Goal: Task Accomplishment & Management: Use online tool/utility

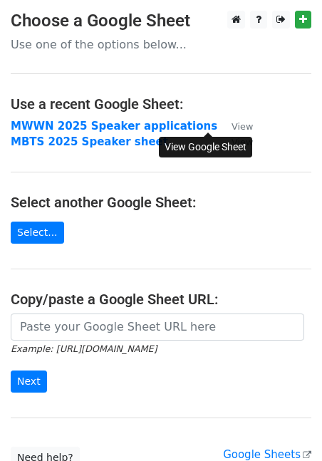
click at [231, 127] on small "View" at bounding box center [241, 126] width 21 height 11
click at [80, 31] on h3 "Choose a Google Sheet" at bounding box center [161, 21] width 300 height 21
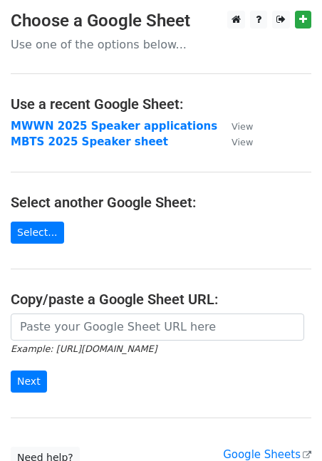
click at [82, 42] on p "Use one of the options below..." at bounding box center [161, 44] width 300 height 15
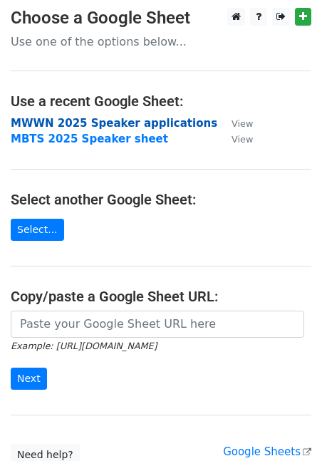
click at [156, 122] on strong "MWWN 2025 Speaker applications" at bounding box center [114, 123] width 206 height 13
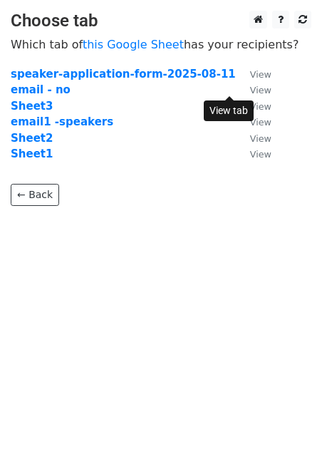
click at [250, 88] on small "View" at bounding box center [260, 90] width 21 height 11
click at [55, 88] on strong "email - no" at bounding box center [41, 89] width 60 height 13
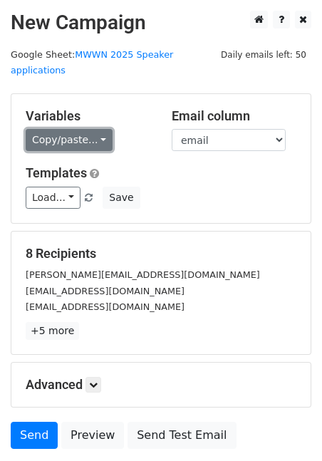
click at [100, 129] on link "Copy/paste..." at bounding box center [69, 140] width 87 height 22
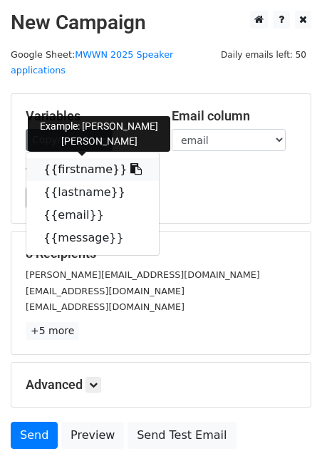
click at [130, 163] on icon at bounding box center [135, 168] width 11 height 11
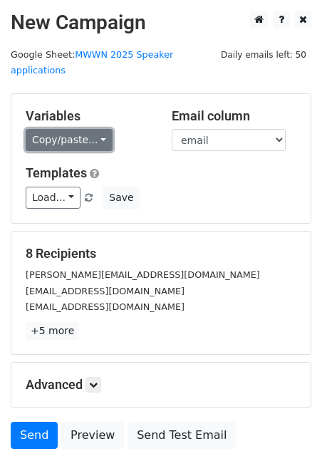
click at [95, 129] on link "Copy/paste..." at bounding box center [69, 140] width 87 height 22
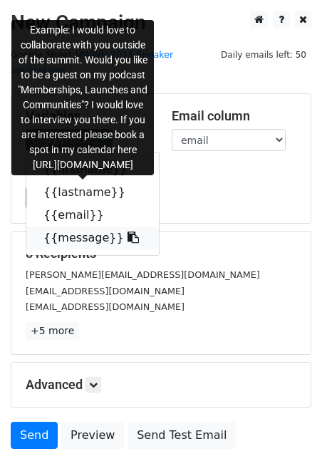
click at [127, 231] on icon at bounding box center [132, 236] width 11 height 11
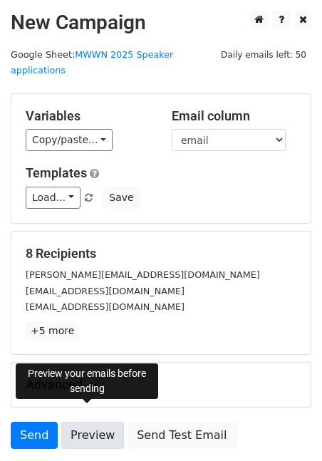
click at [90, 421] on link "Preview" at bounding box center [92, 434] width 63 height 27
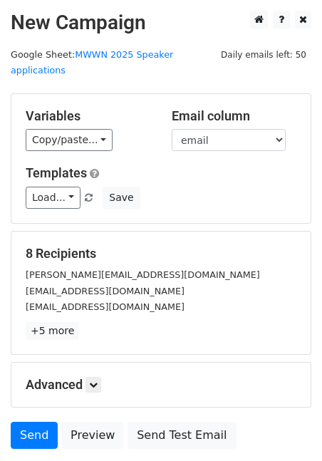
click at [166, 168] on div "Templates Load... No templates saved Save" at bounding box center [161, 186] width 292 height 43
click at [43, 421] on link "Send" at bounding box center [34, 434] width 47 height 27
click at [191, 18] on h2 "New Campaign" at bounding box center [161, 23] width 300 height 24
click at [101, 377] on link at bounding box center [93, 385] width 16 height 16
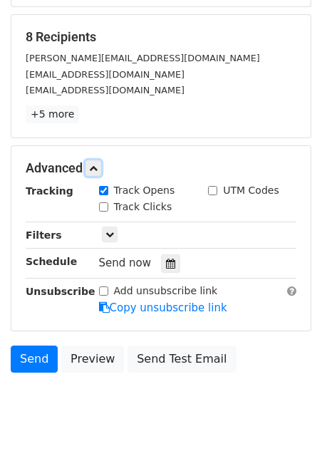
scroll to position [229, 0]
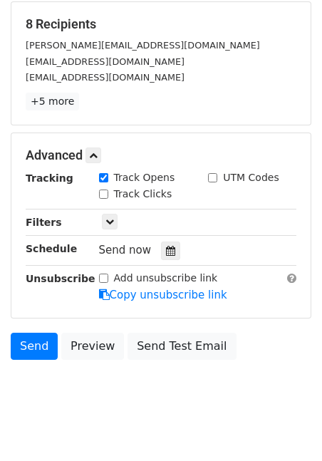
drag, startPoint x: 149, startPoint y: 372, endPoint x: 142, endPoint y: 373, distance: 7.2
click at [149, 372] on body "New Campaign Daily emails left: 50 Google Sheet: MWWN 2025 Speaker applications…" at bounding box center [161, 102] width 322 height 642
click at [214, 390] on body "New Campaign Daily emails left: 50 Google Sheet: MWWN 2025 Speaker applications…" at bounding box center [161, 102] width 322 height 642
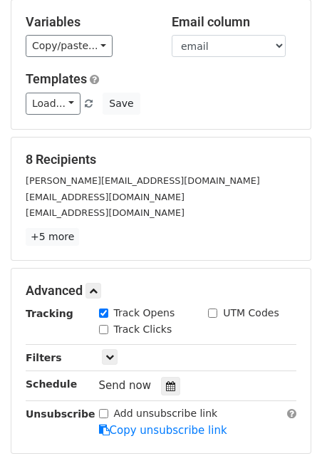
scroll to position [0, 0]
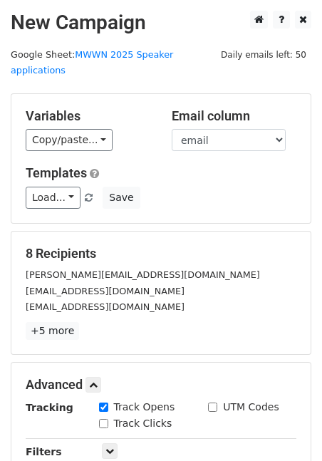
click at [179, 190] on div "Load... No templates saved Save" at bounding box center [161, 197] width 292 height 22
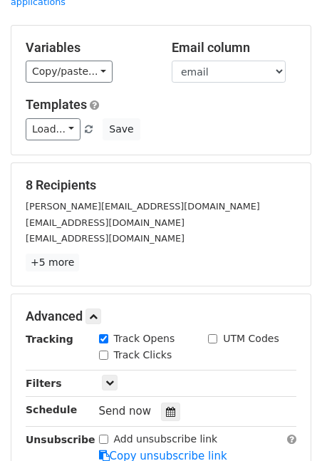
scroll to position [229, 0]
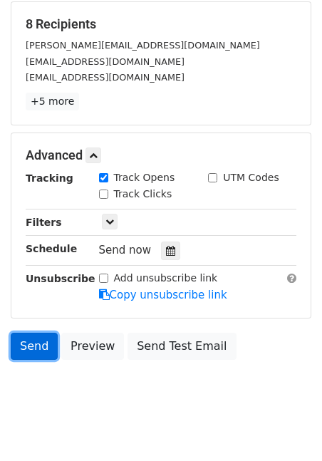
click at [28, 332] on link "Send" at bounding box center [34, 345] width 47 height 27
